Goal: Task Accomplishment & Management: Manage account settings

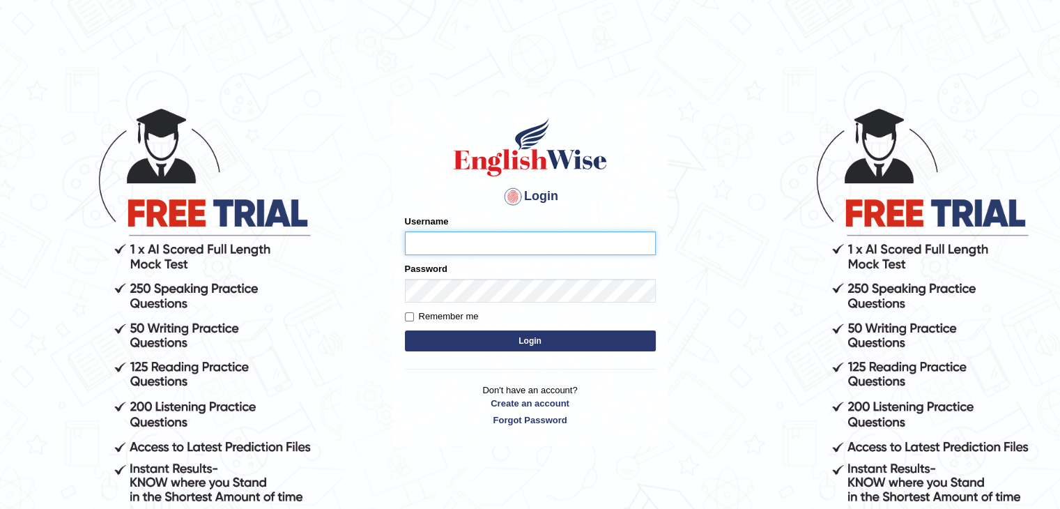
type input "gurvinder_newzealand"
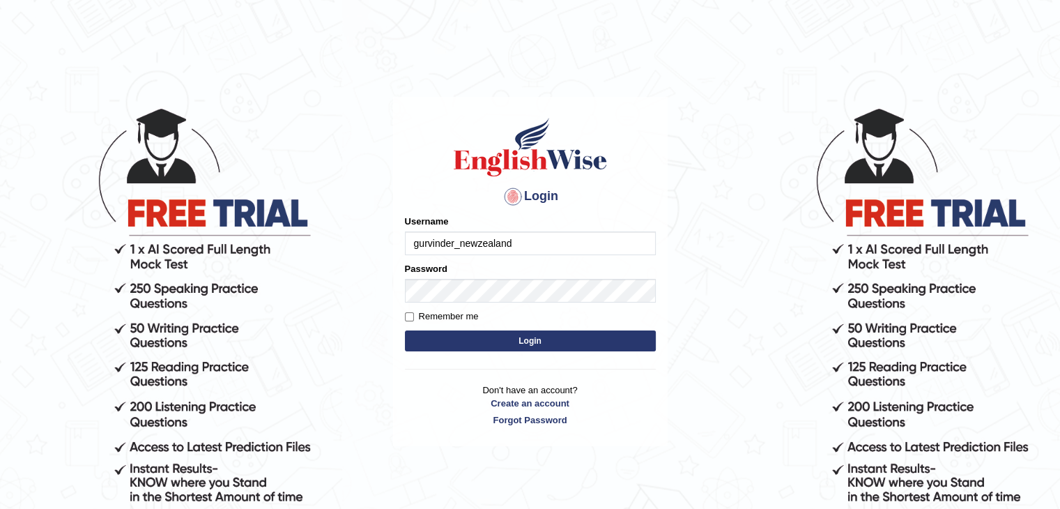
click at [535, 337] on button "Login" at bounding box center [530, 340] width 251 height 21
click at [535, 343] on button "Login" at bounding box center [530, 340] width 251 height 21
click at [524, 342] on button "Login" at bounding box center [530, 340] width 251 height 21
